Goal: Task Accomplishment & Management: Use online tool/utility

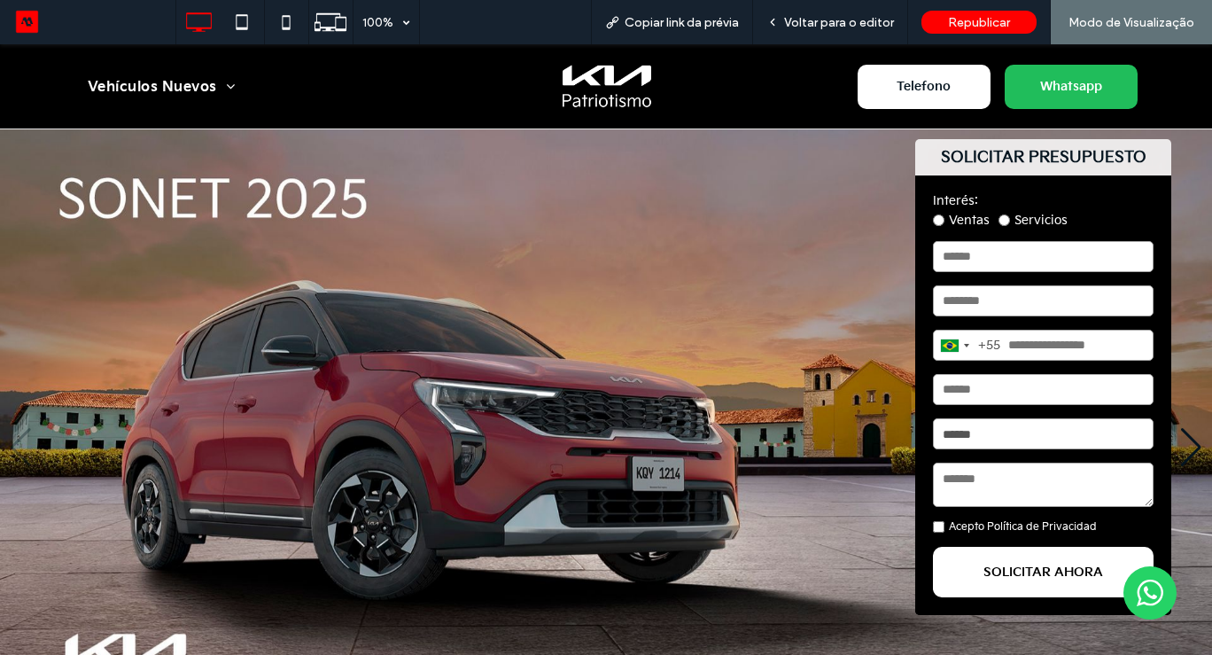
click at [1200, 346] on img "1 / 5" at bounding box center [606, 446] width 1212 height 635
click at [844, 26] on span "Voltar para o editor" at bounding box center [839, 22] width 110 height 15
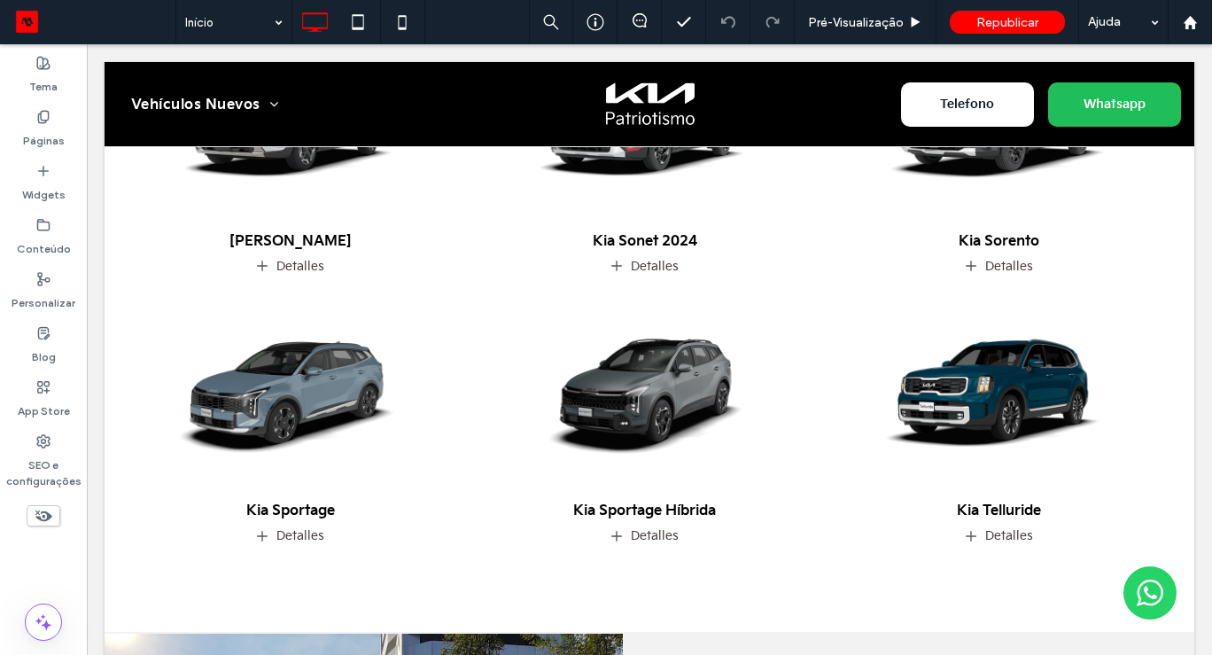
scroll to position [1413, 0]
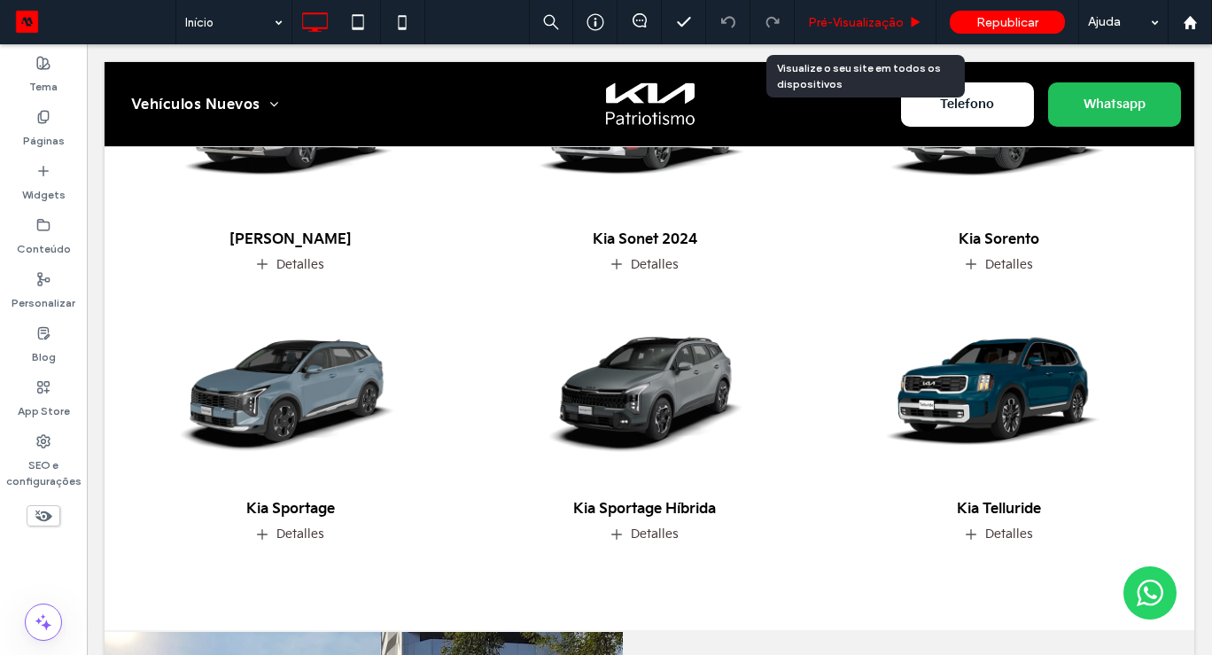
click at [873, 31] on div "Pré-Visualizaçāo" at bounding box center [866, 22] width 142 height 44
click at [874, 19] on span "Pré-Visualizaçāo" at bounding box center [856, 22] width 96 height 15
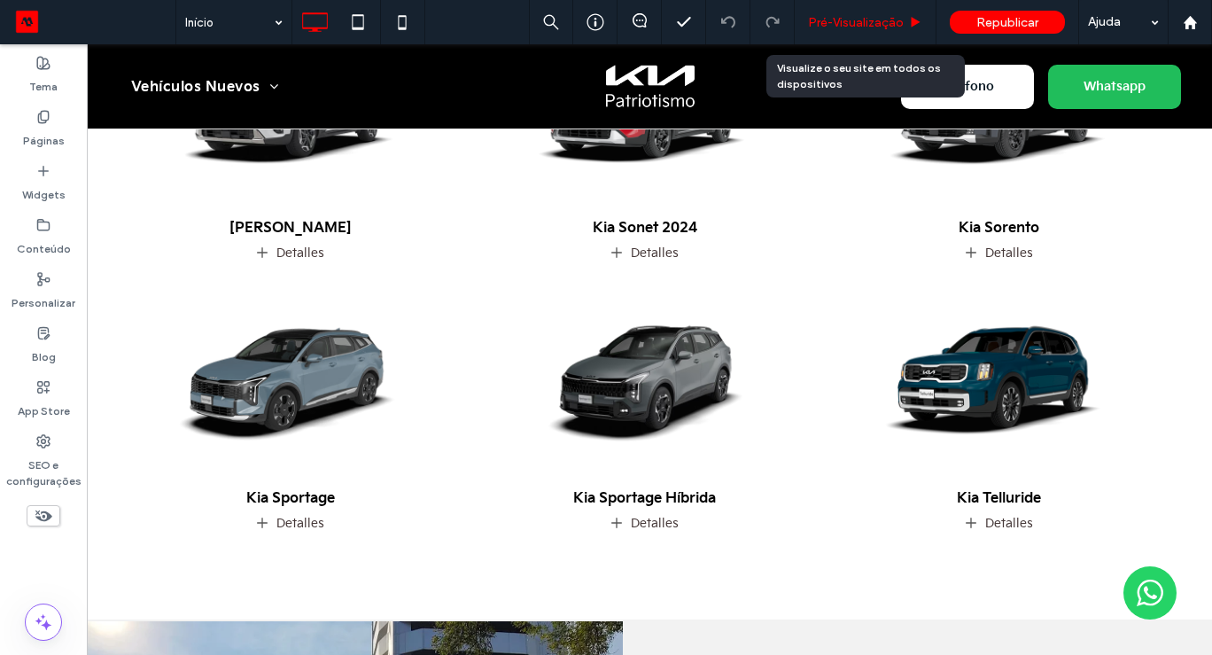
scroll to position [1455, 0]
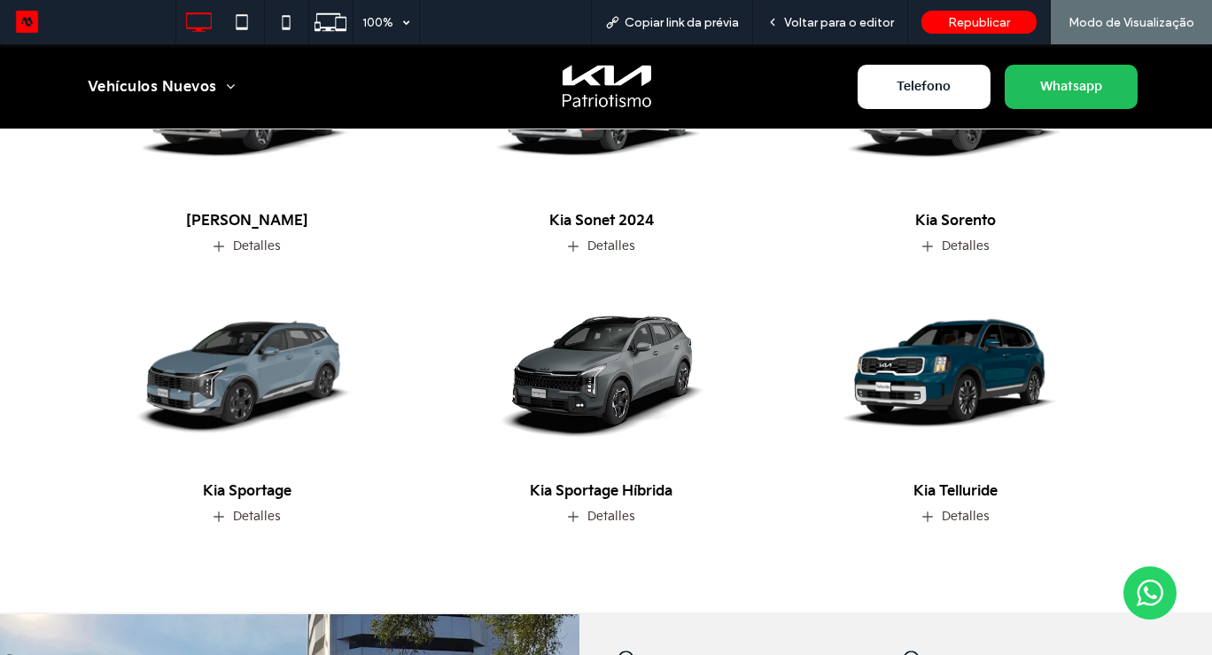
click at [593, 367] on img at bounding box center [601, 370] width 362 height 227
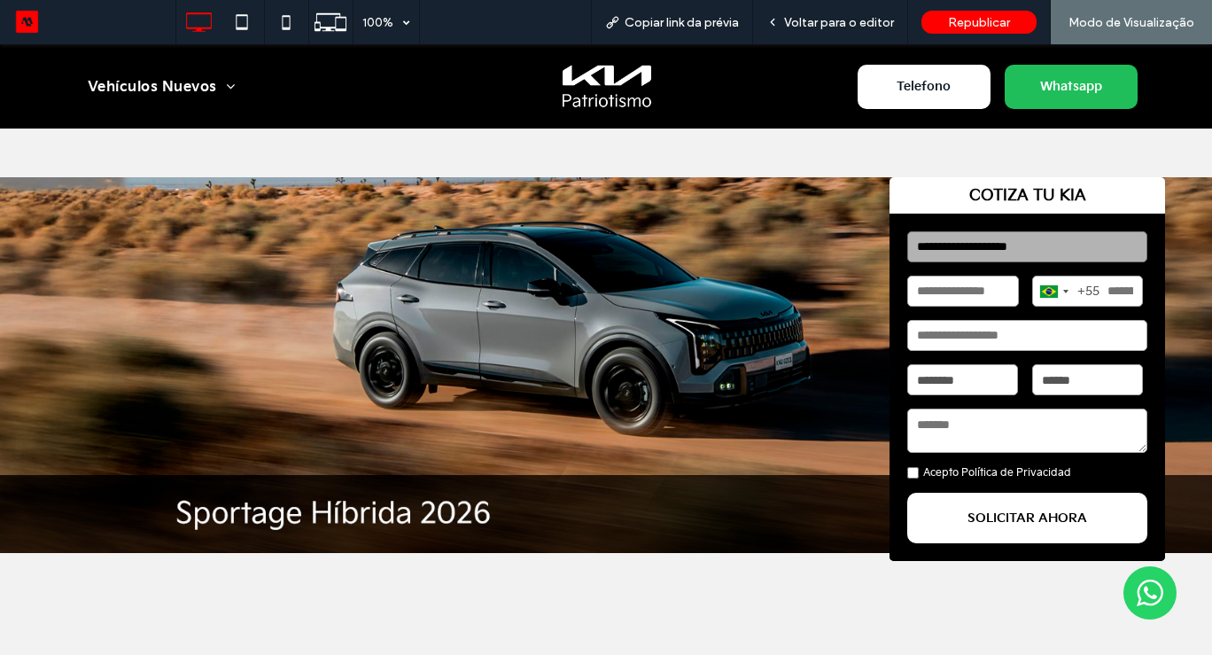
click at [1190, 497] on img at bounding box center [606, 365] width 1212 height 376
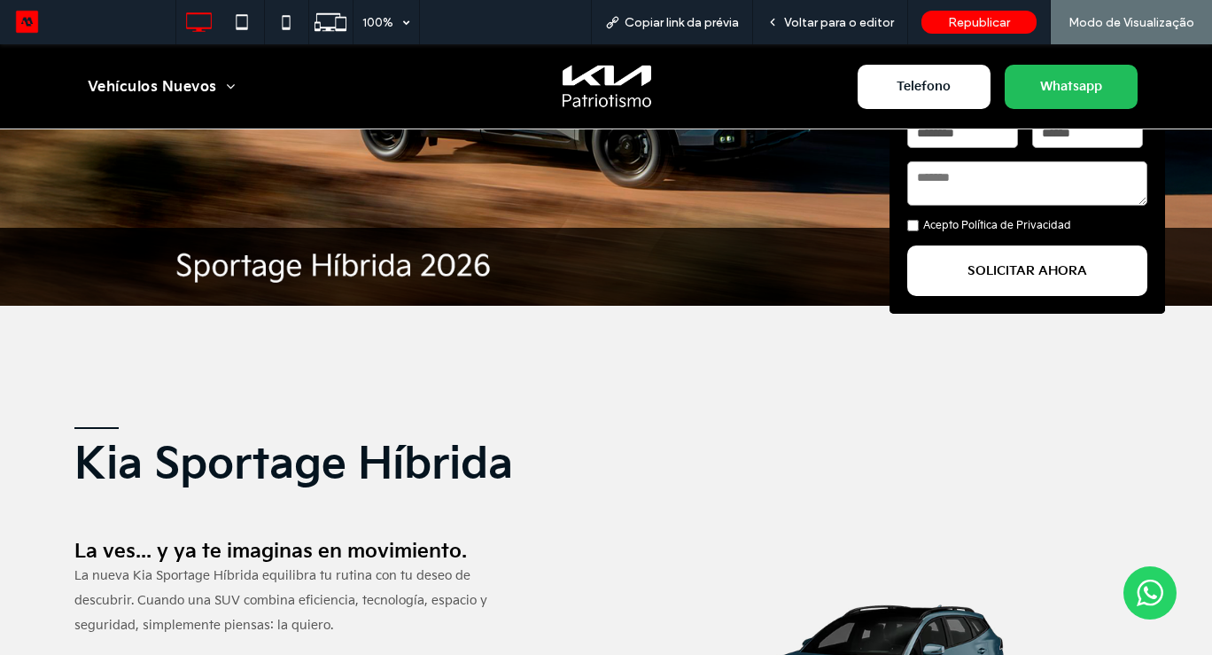
scroll to position [248, 0]
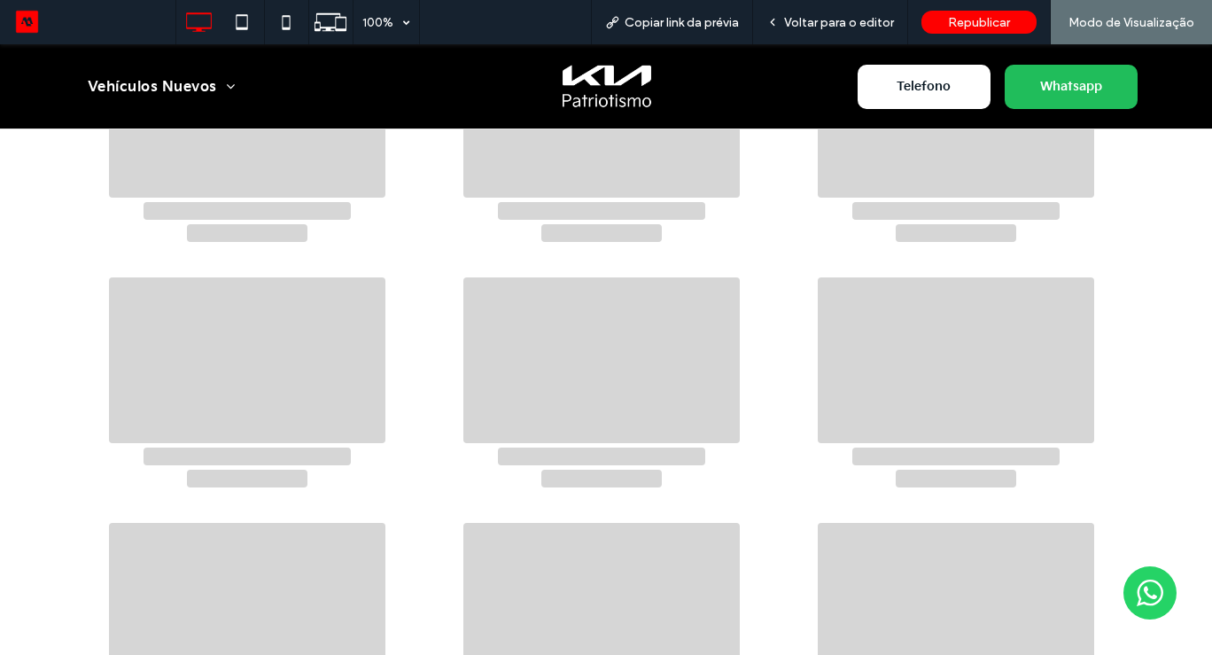
scroll to position [890, 0]
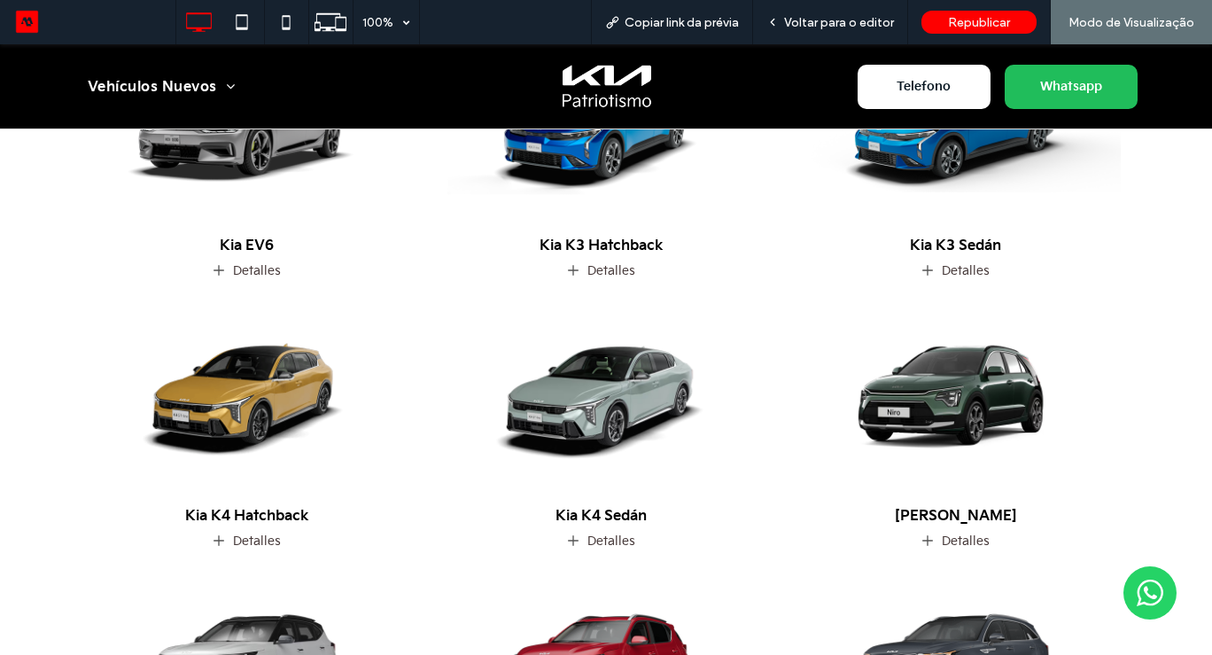
click at [1191, 439] on div "Filtro por Categoría: Todos Kia Eléctricos SUVs / CUVs Kia Autos Kia Híbridos K…" at bounding box center [606, 582] width 1212 height 1188
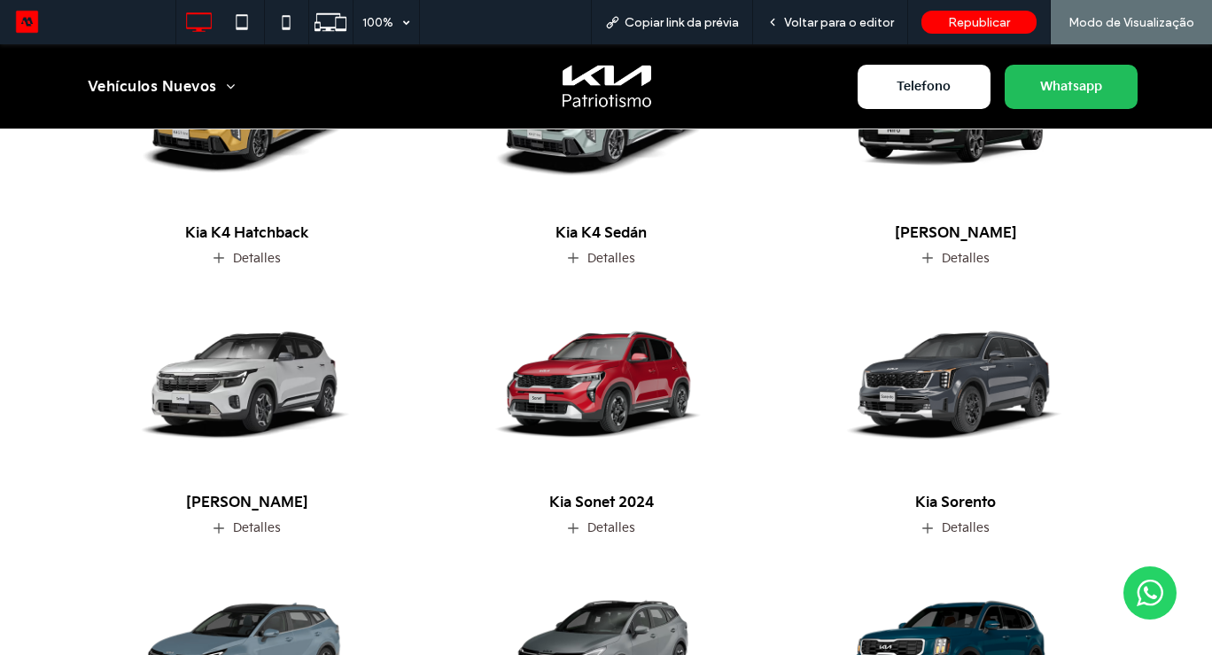
scroll to position [1174, 0]
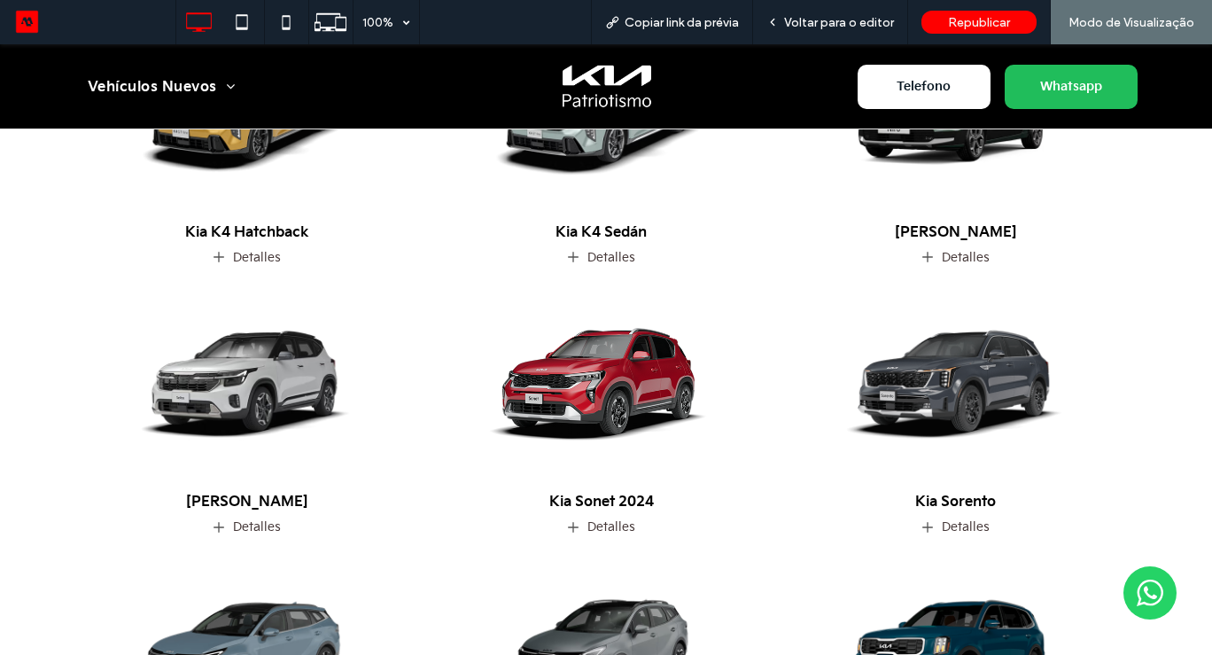
click at [573, 379] on img at bounding box center [601, 381] width 362 height 227
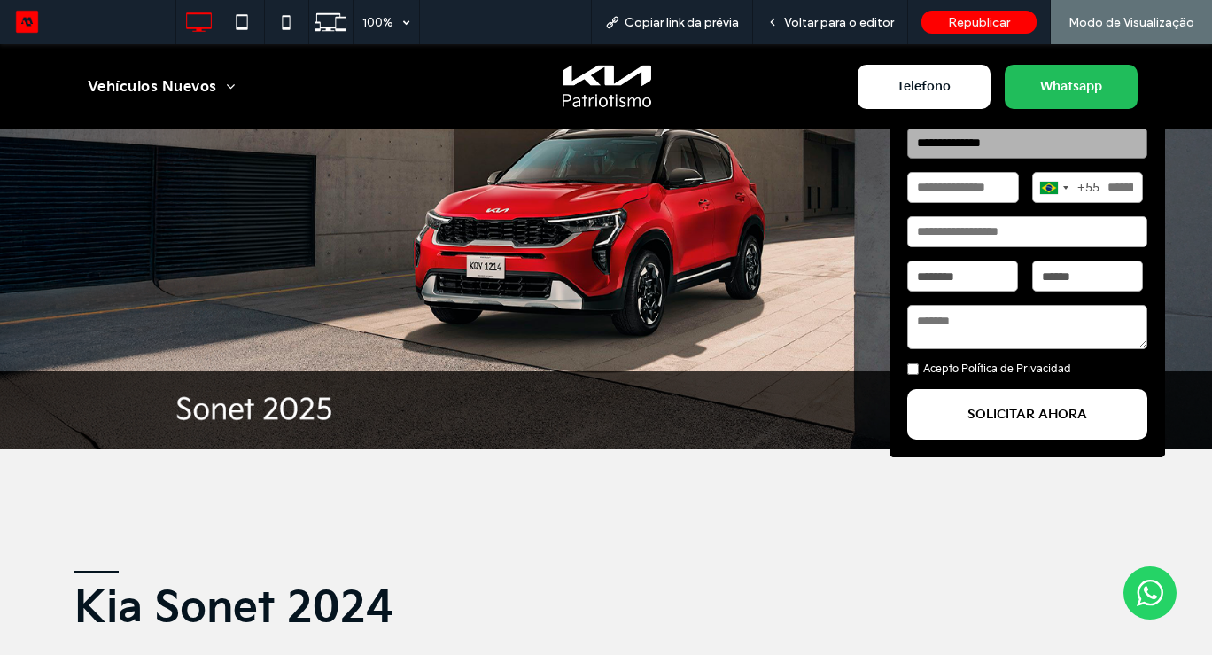
scroll to position [106, 0]
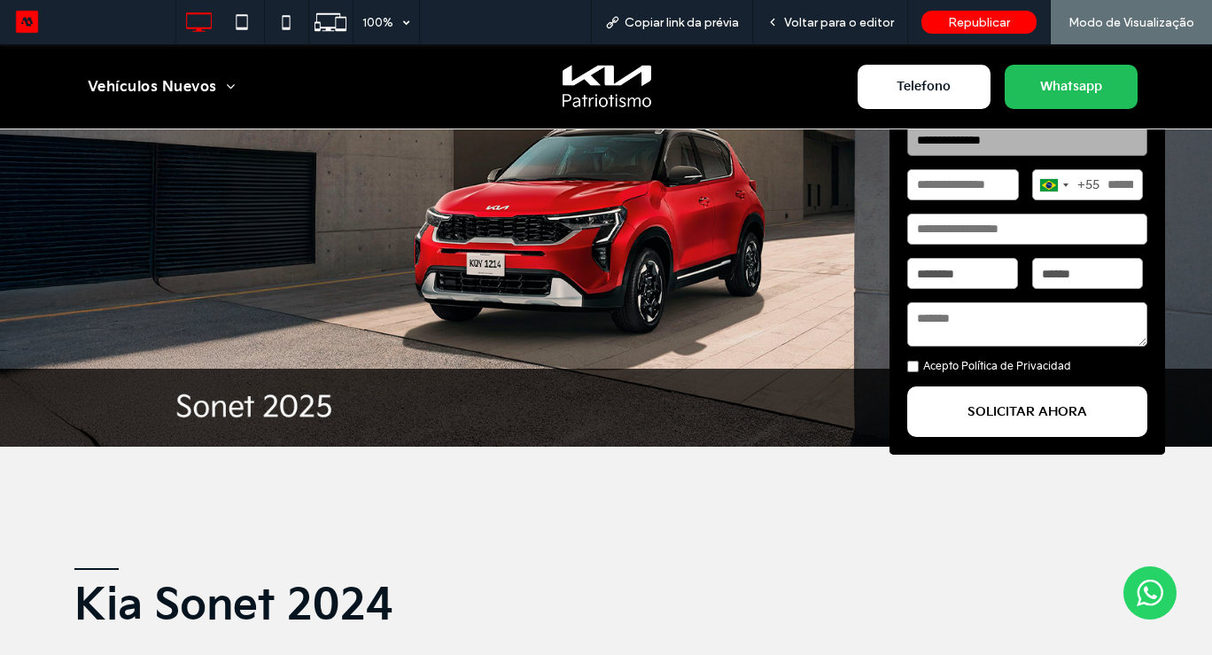
click at [702, 516] on div "Kia Sonet 2024" at bounding box center [605, 580] width 1063 height 157
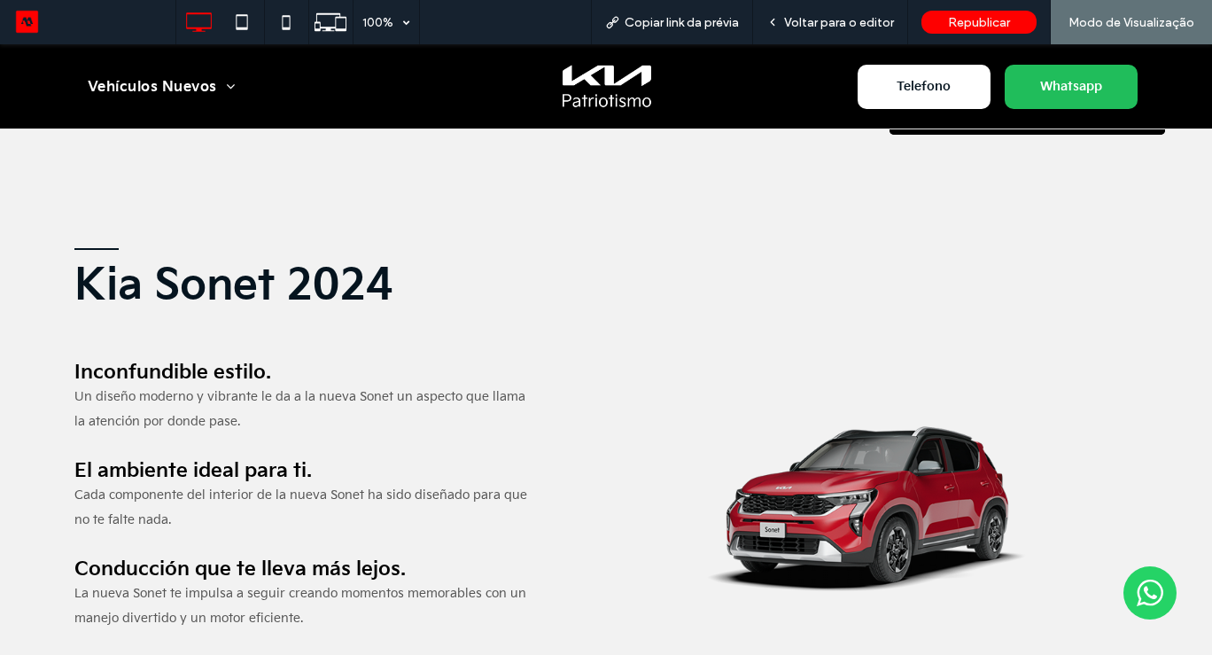
scroll to position [461, 0]
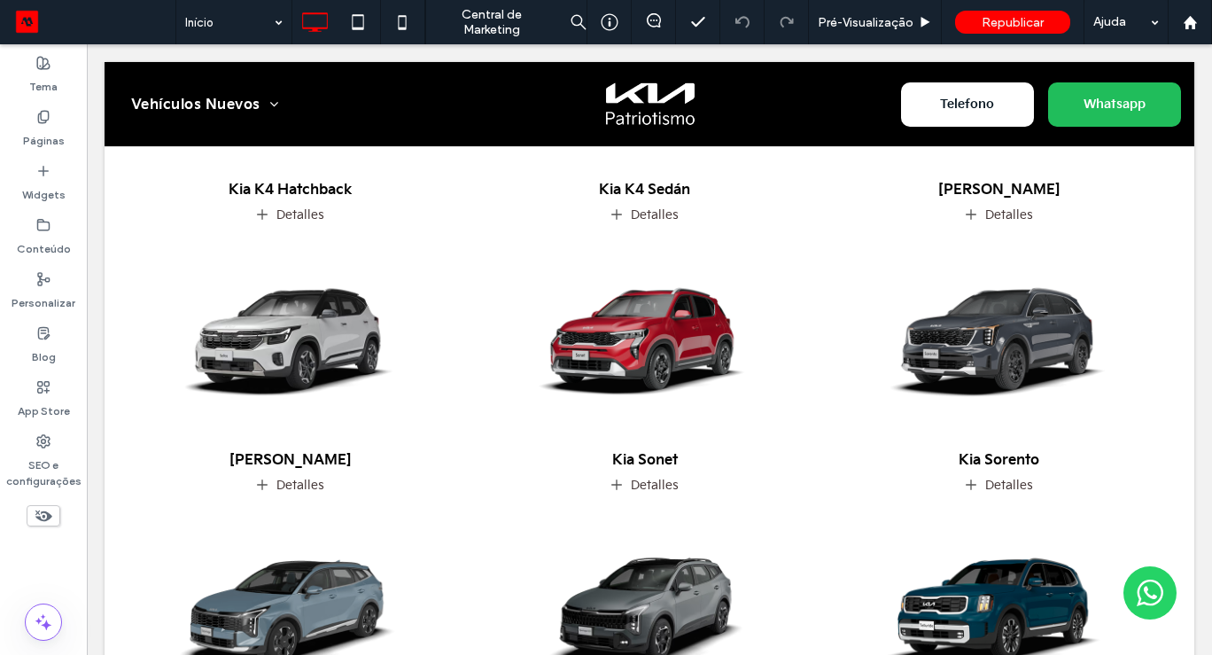
scroll to position [1216, 0]
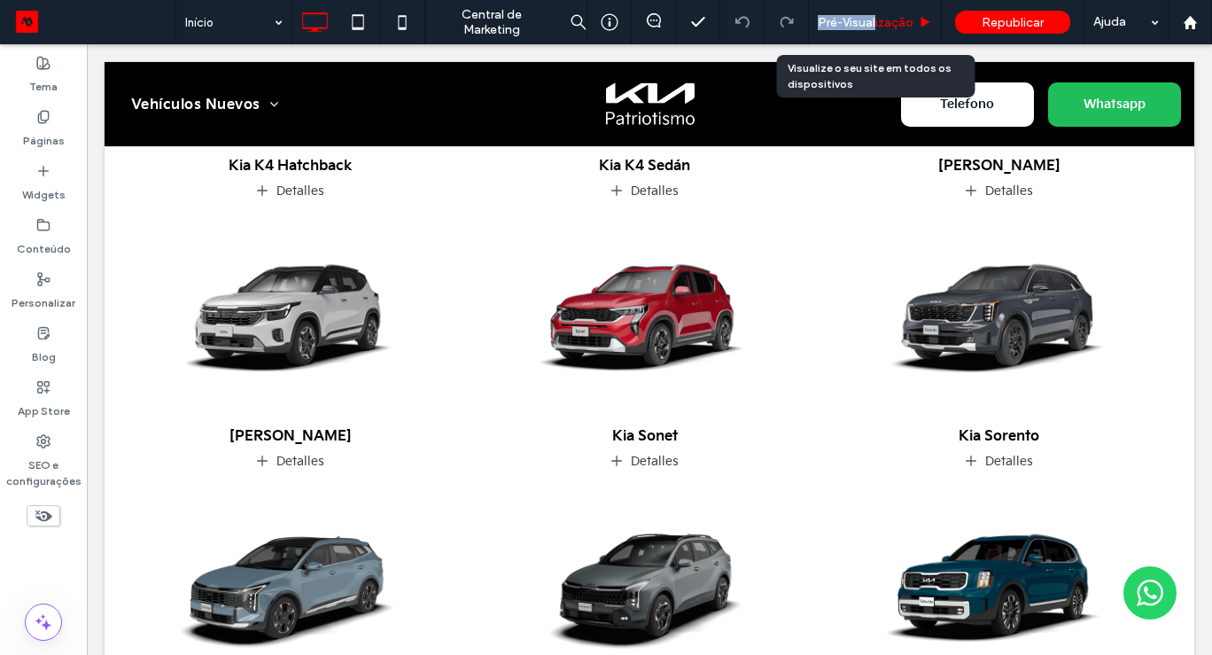
click at [876, 15] on span "Pré-Visualizaçāo" at bounding box center [866, 22] width 96 height 15
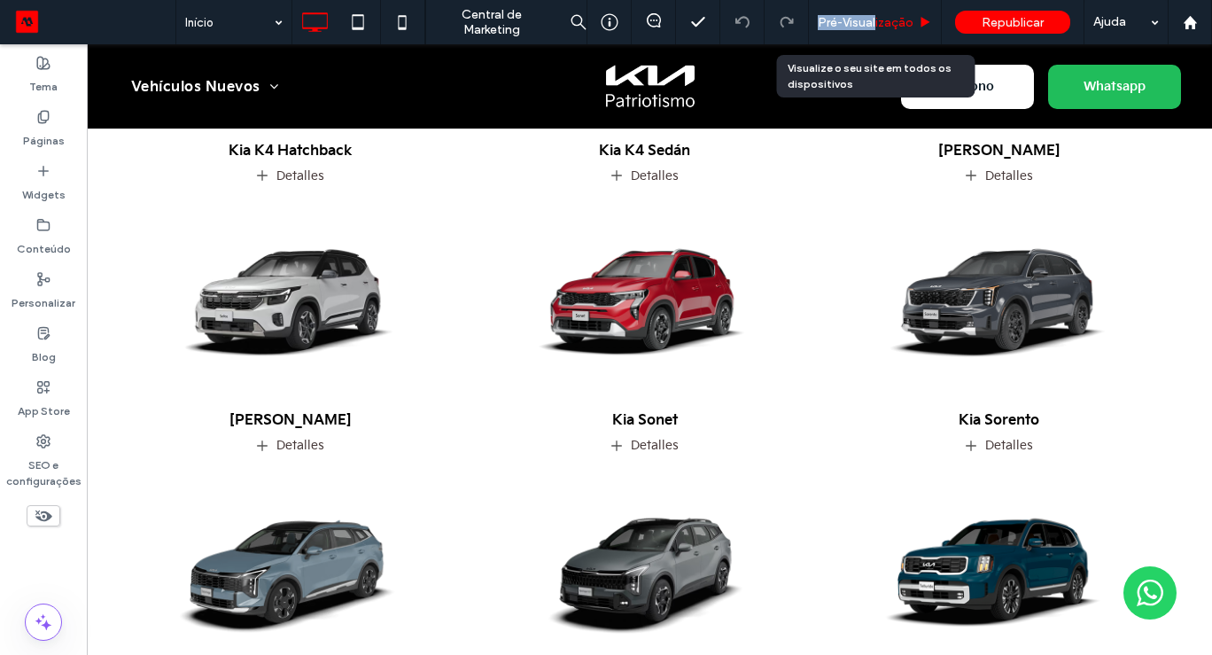
scroll to position [1258, 0]
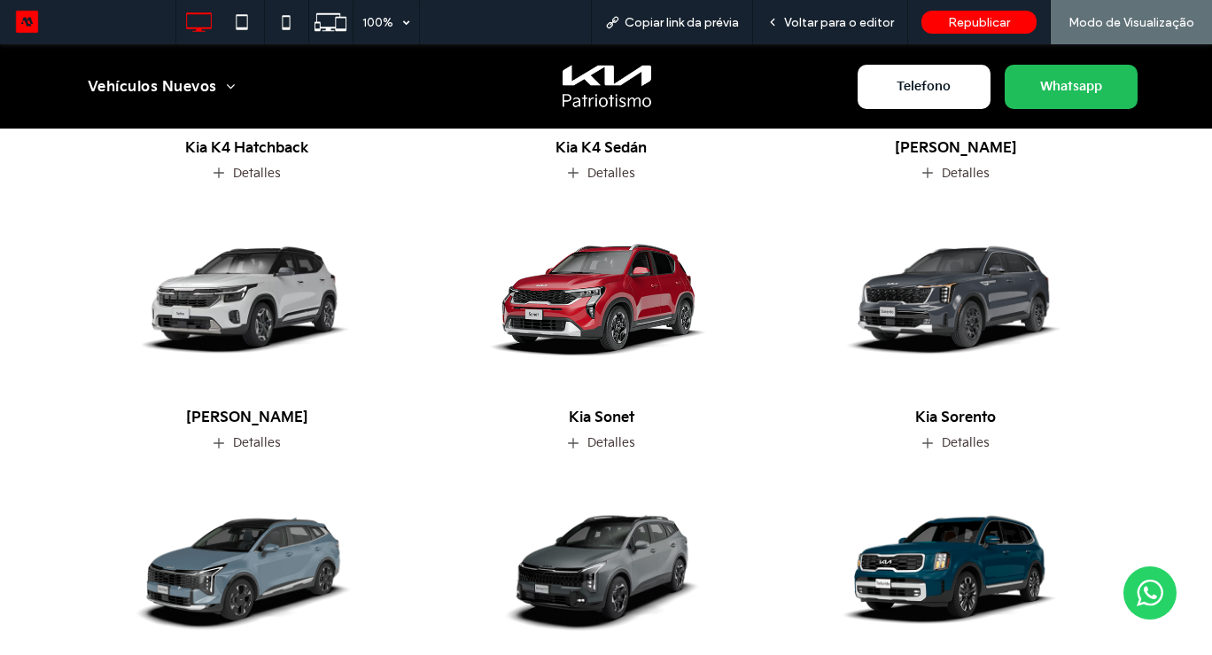
drag, startPoint x: 537, startPoint y: 291, endPoint x: 537, endPoint y: 336, distance: 44.3
click at [537, 291] on img at bounding box center [601, 296] width 362 height 227
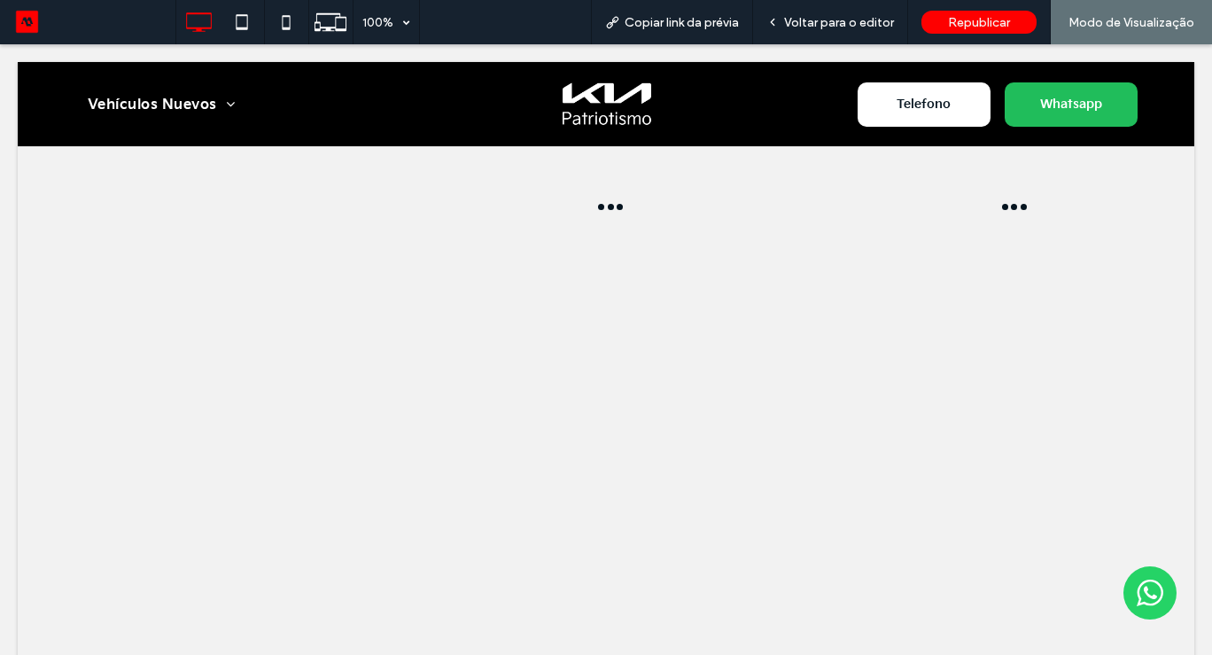
scroll to position [0, 0]
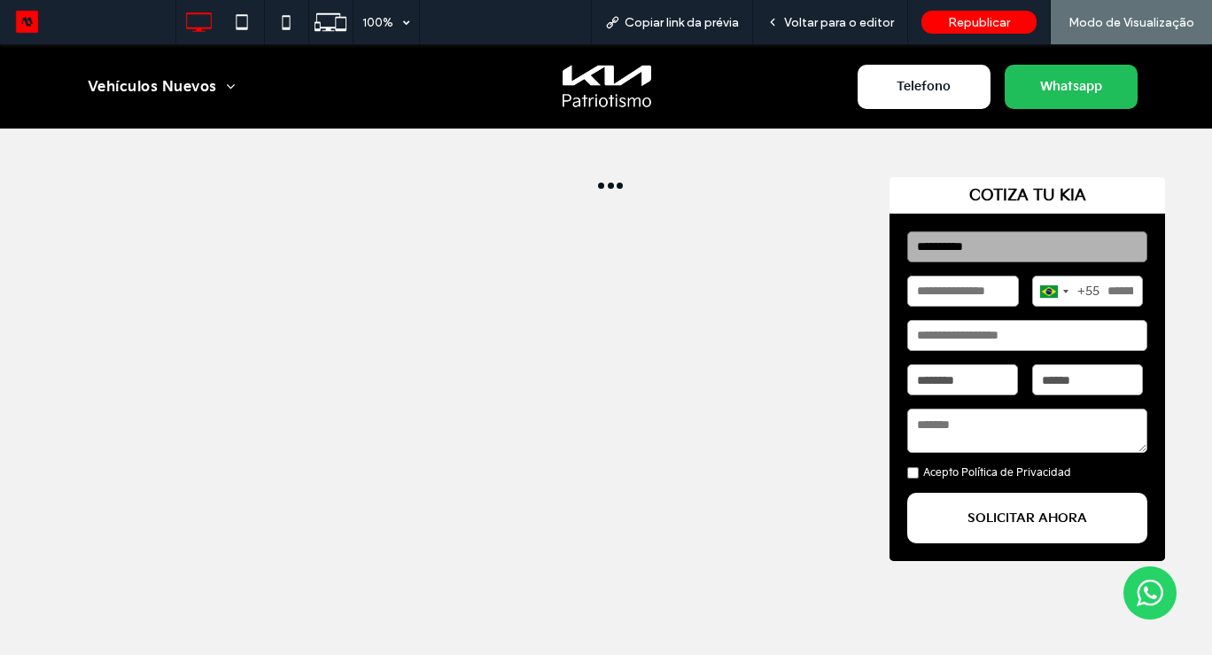
click at [1191, 458] on div at bounding box center [606, 365] width 1212 height 376
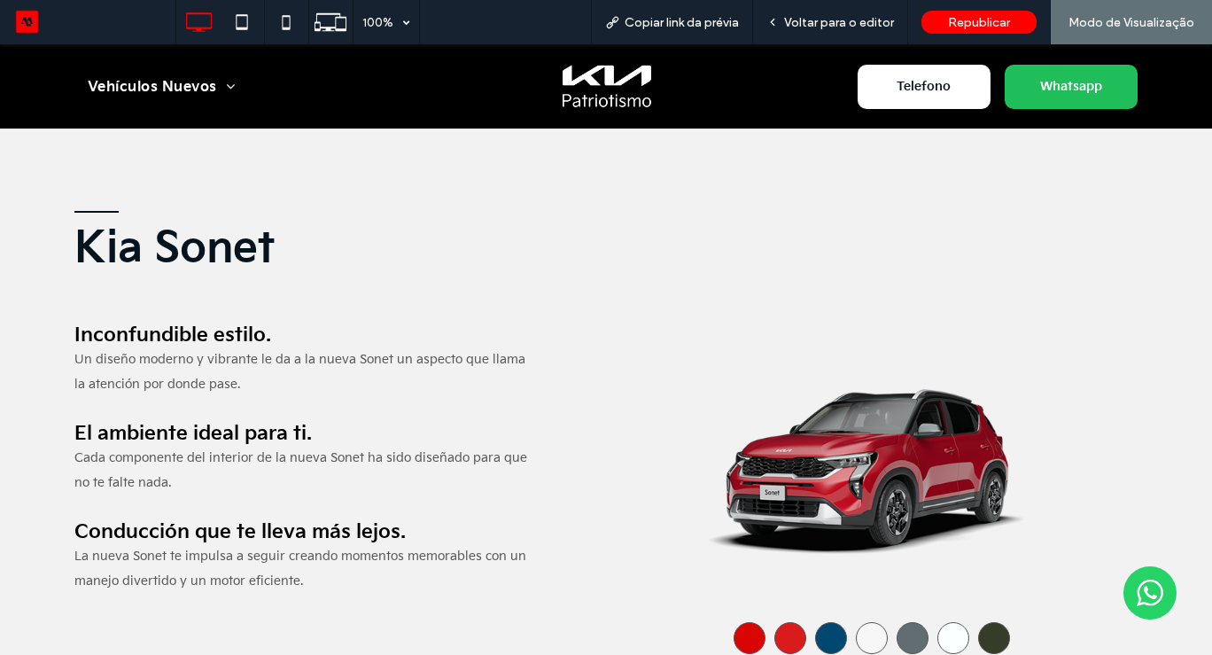
scroll to position [496, 0]
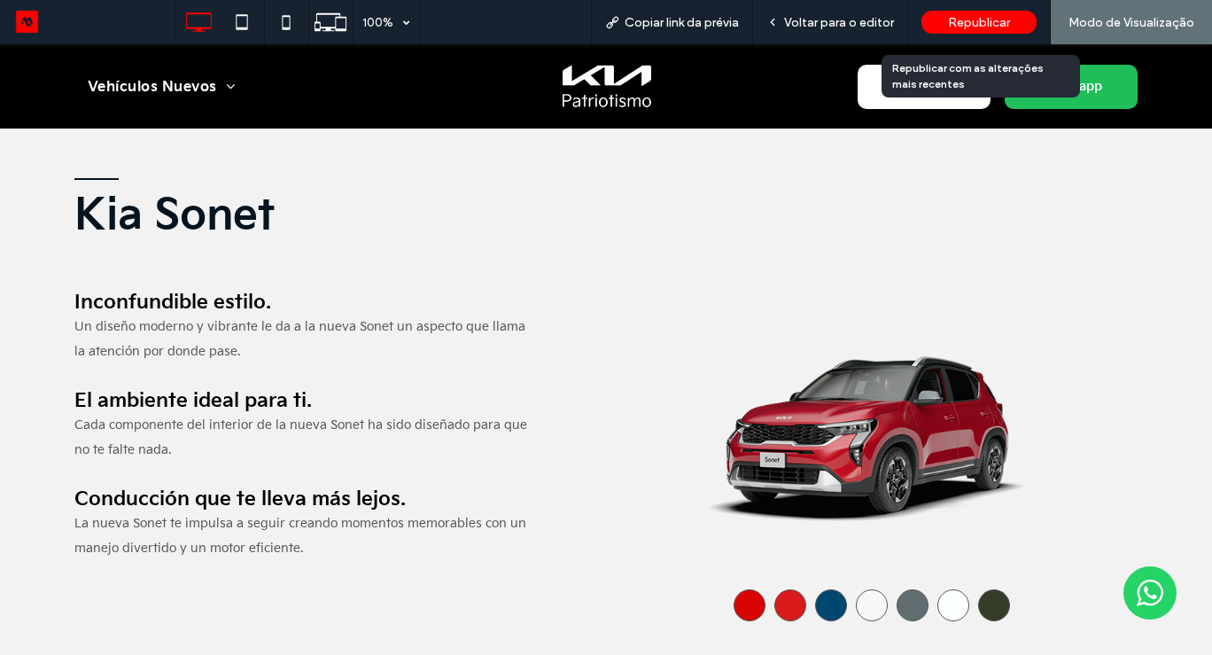
click at [990, 31] on div "Republicar" at bounding box center [978, 22] width 115 height 23
